Goal: Information Seeking & Learning: Learn about a topic

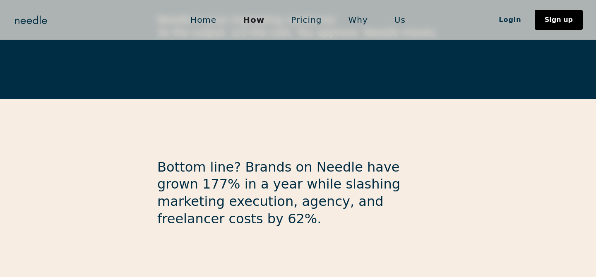
click at [309, 20] on link "Pricing" at bounding box center [306, 19] width 57 height 17
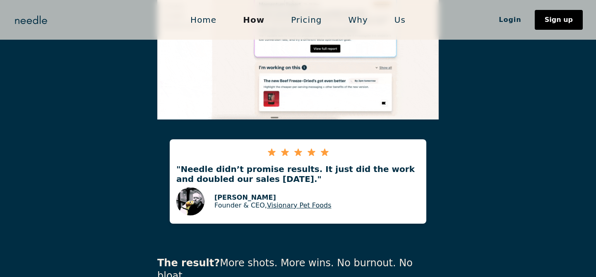
scroll to position [1557, 0]
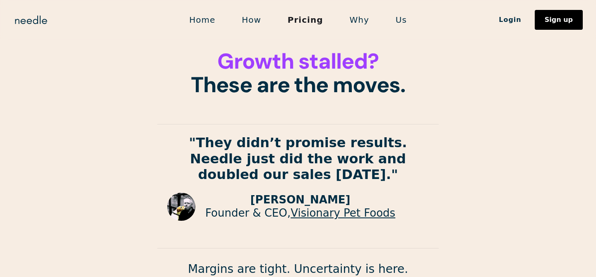
click at [448, 78] on section "Growth stalled? These are the moves. "They didn’t promise results. Needle just …" at bounding box center [298, 161] width 596 height 322
click at [204, 17] on link "Home" at bounding box center [202, 19] width 53 height 17
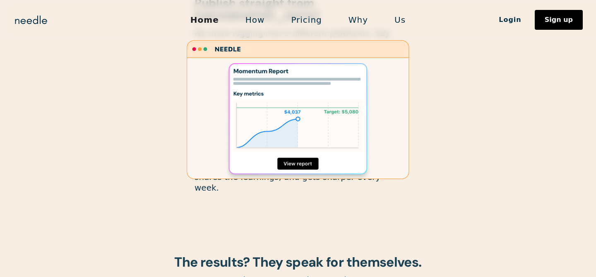
scroll to position [693, 0]
